Goal: Unclear

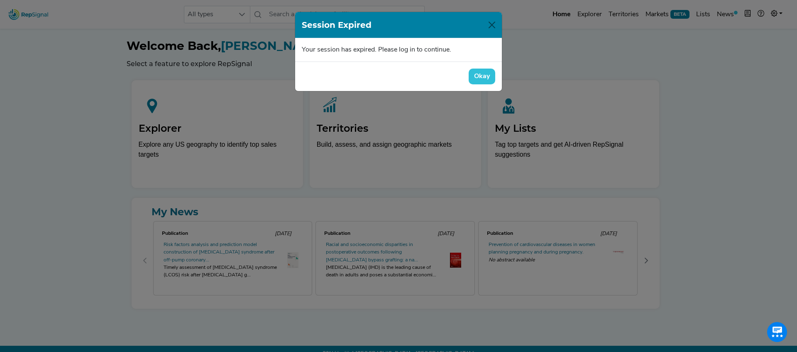
click at [481, 75] on button "Okay" at bounding box center [482, 76] width 27 height 16
